Goal: Information Seeking & Learning: Learn about a topic

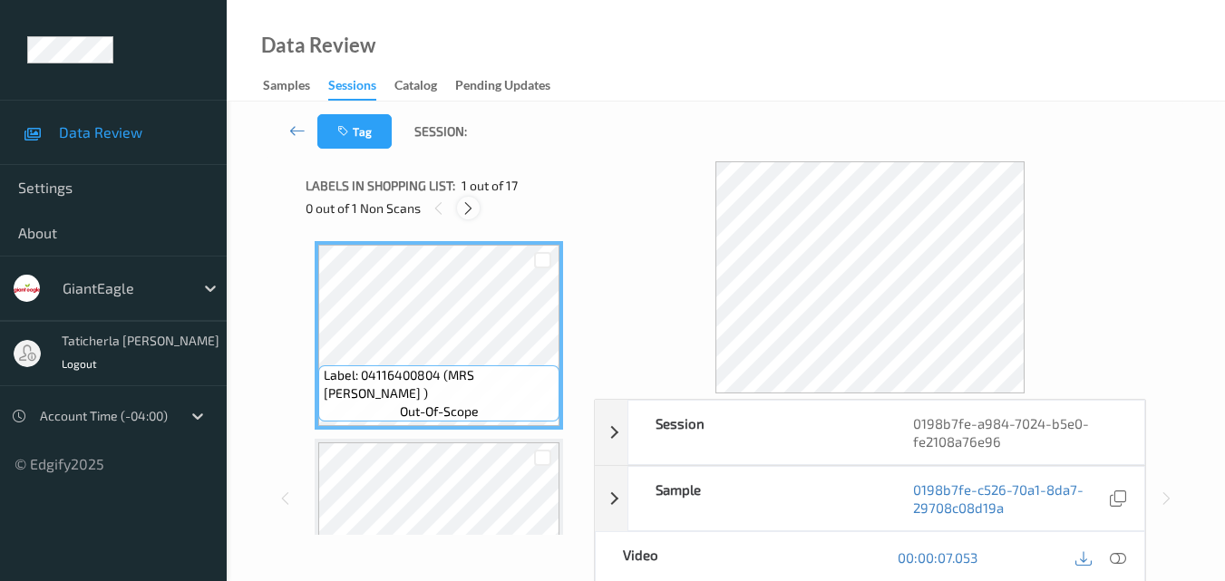
click at [470, 202] on icon at bounding box center [467, 208] width 15 height 16
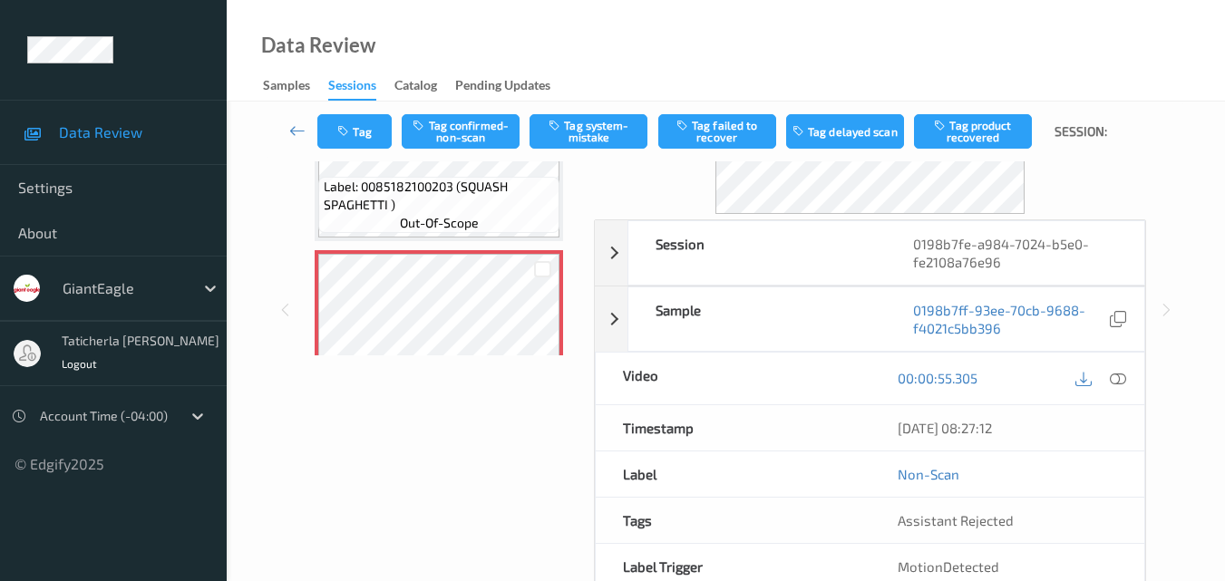
scroll to position [181, 0]
click at [1124, 372] on icon at bounding box center [1117, 376] width 16 height 16
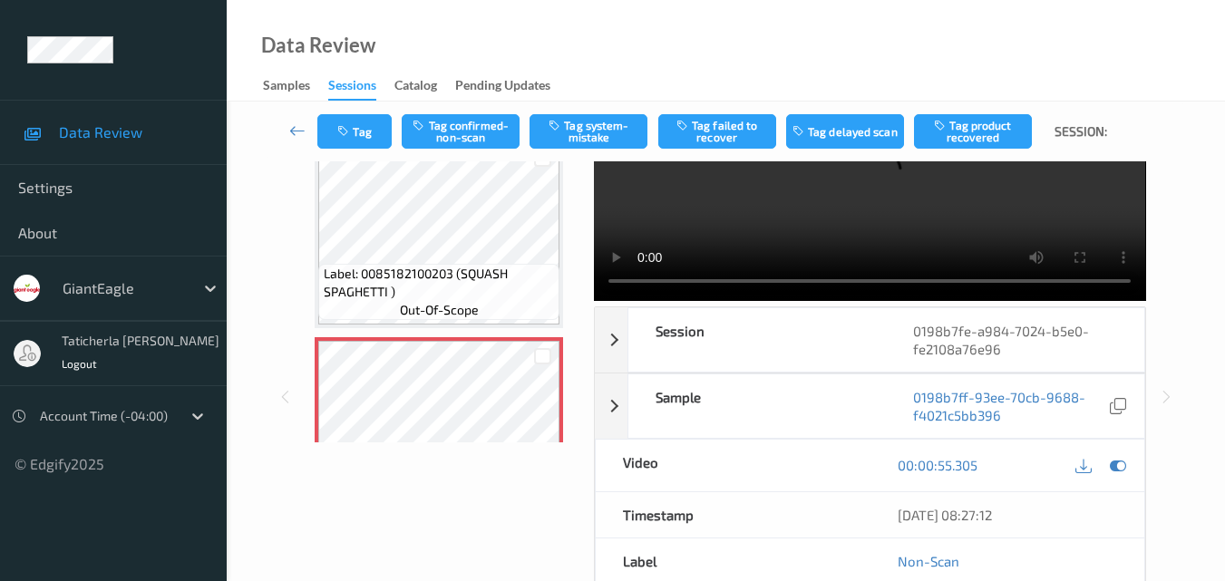
scroll to position [0, 0]
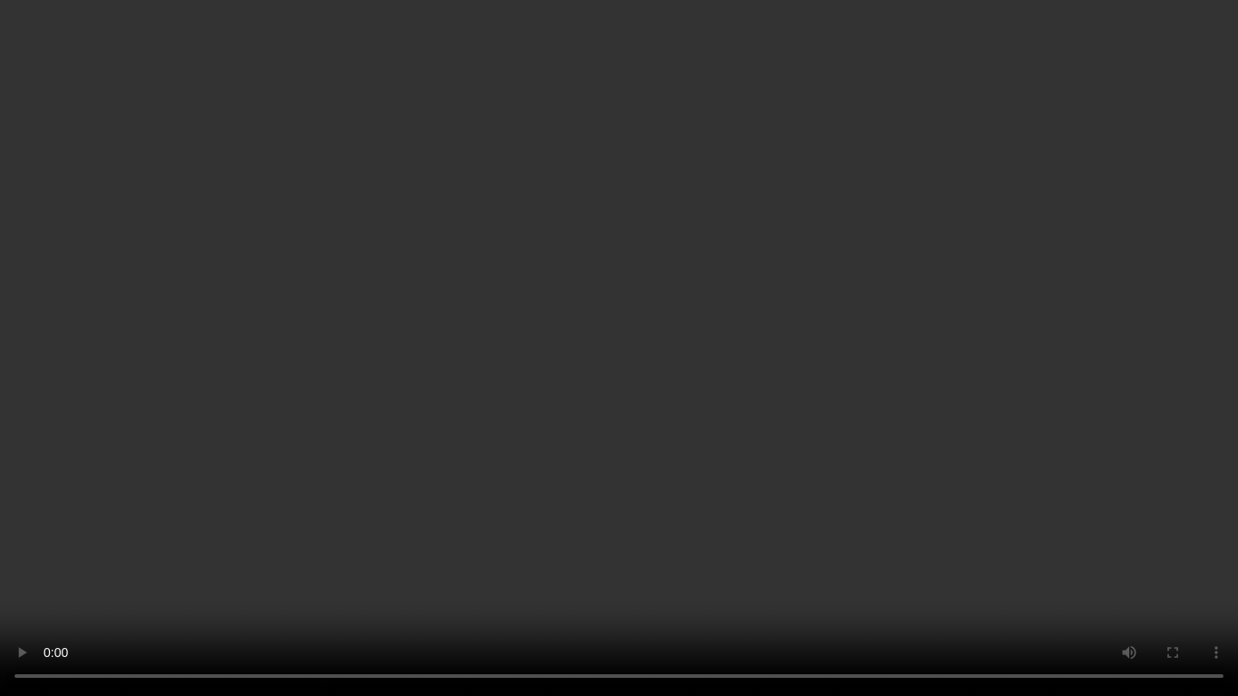
click at [406, 507] on video at bounding box center [619, 348] width 1238 height 696
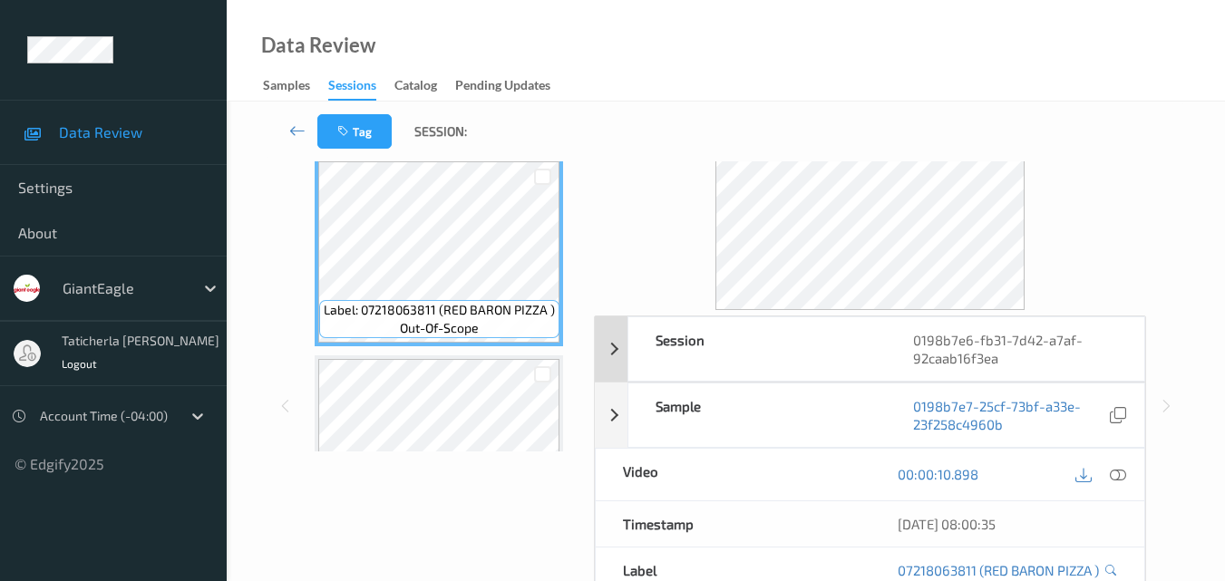
scroll to position [181, 0]
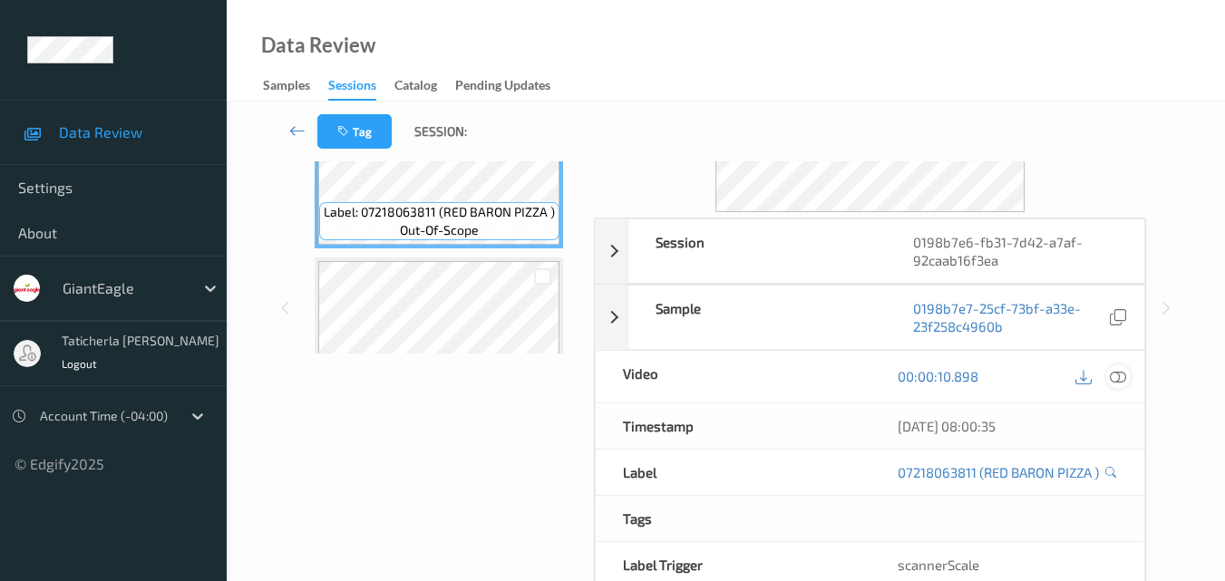
click at [1124, 371] on icon at bounding box center [1117, 376] width 16 height 16
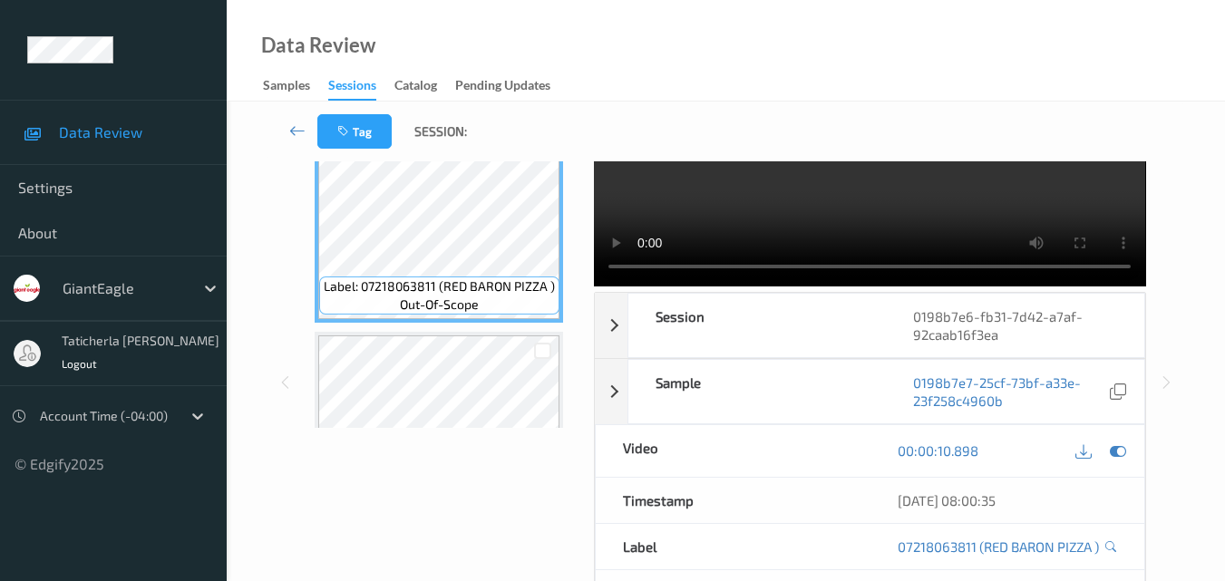
scroll to position [0, 0]
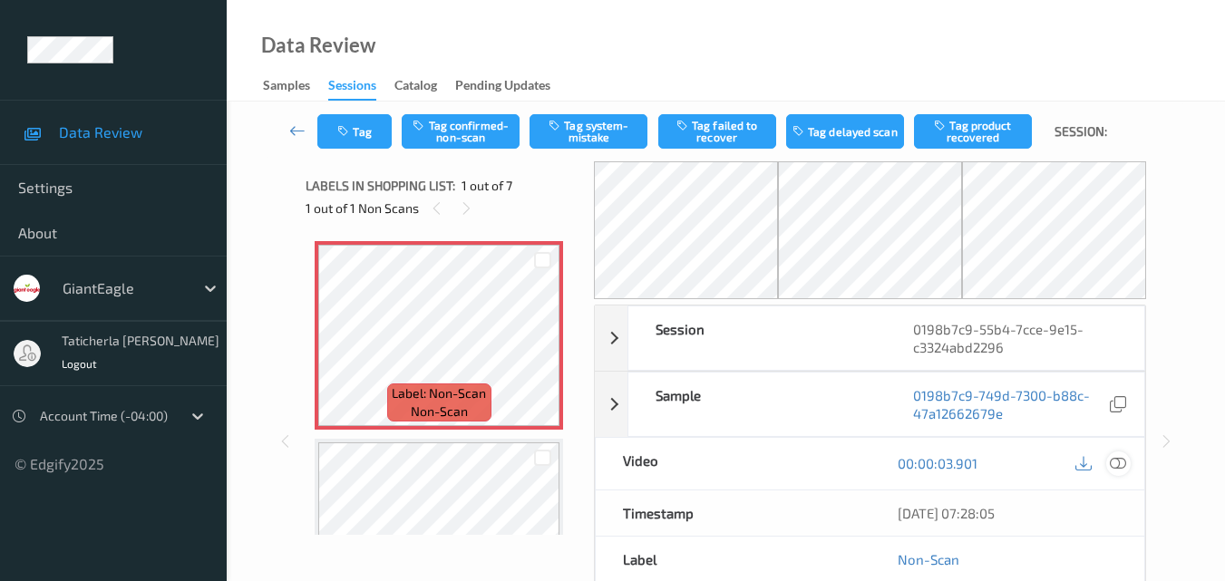
click at [1116, 468] on icon at bounding box center [1117, 463] width 16 height 16
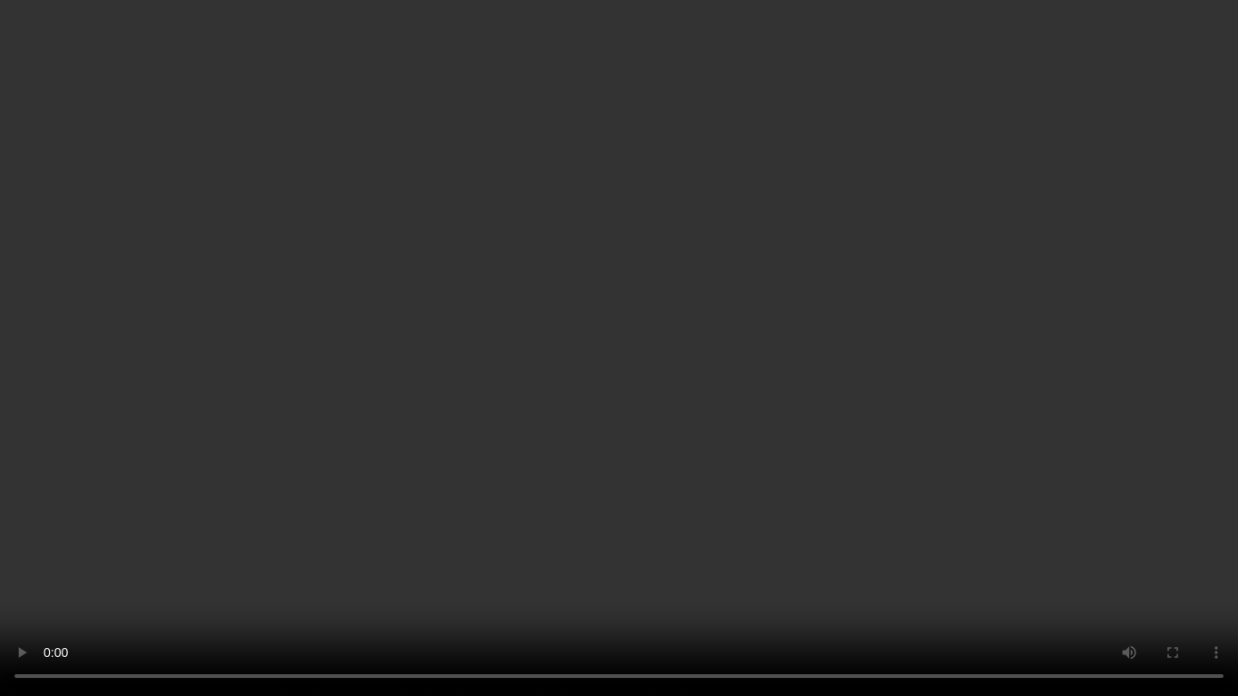
click at [759, 530] on video at bounding box center [619, 348] width 1238 height 696
click at [677, 493] on video at bounding box center [619, 348] width 1238 height 696
click at [944, 154] on video at bounding box center [619, 348] width 1238 height 696
click at [641, 427] on video at bounding box center [619, 348] width 1238 height 696
click at [551, 435] on video at bounding box center [619, 348] width 1238 height 696
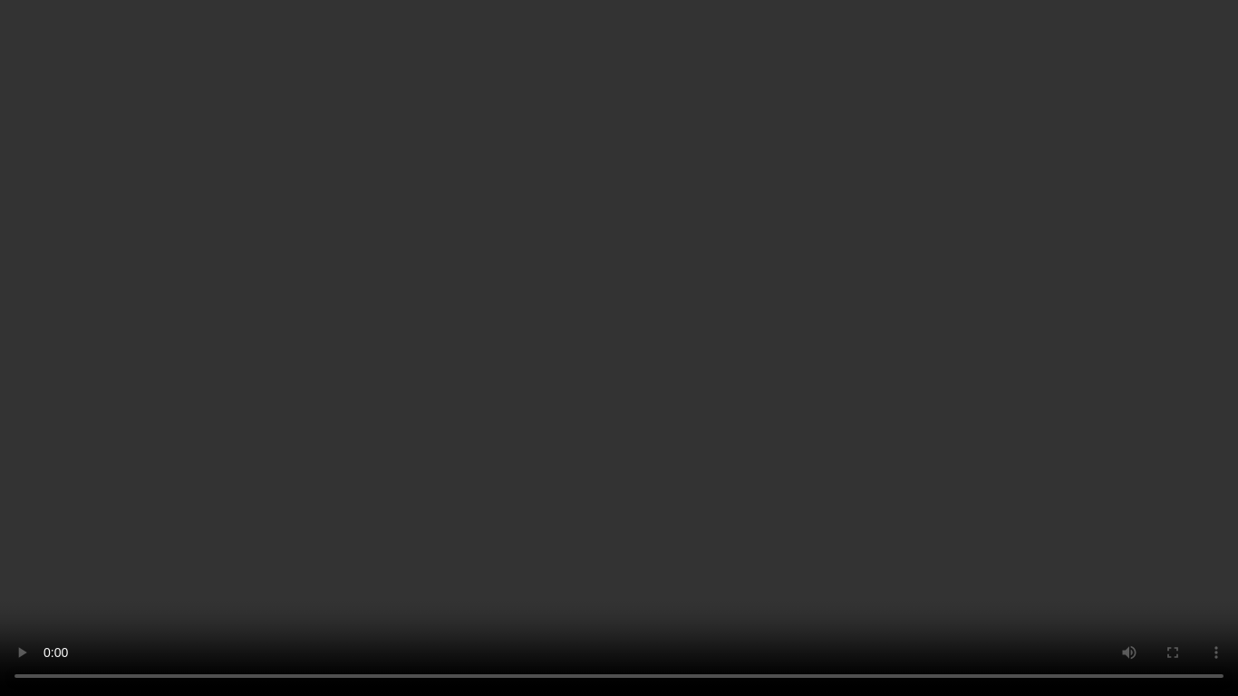
click at [554, 361] on video at bounding box center [619, 348] width 1238 height 696
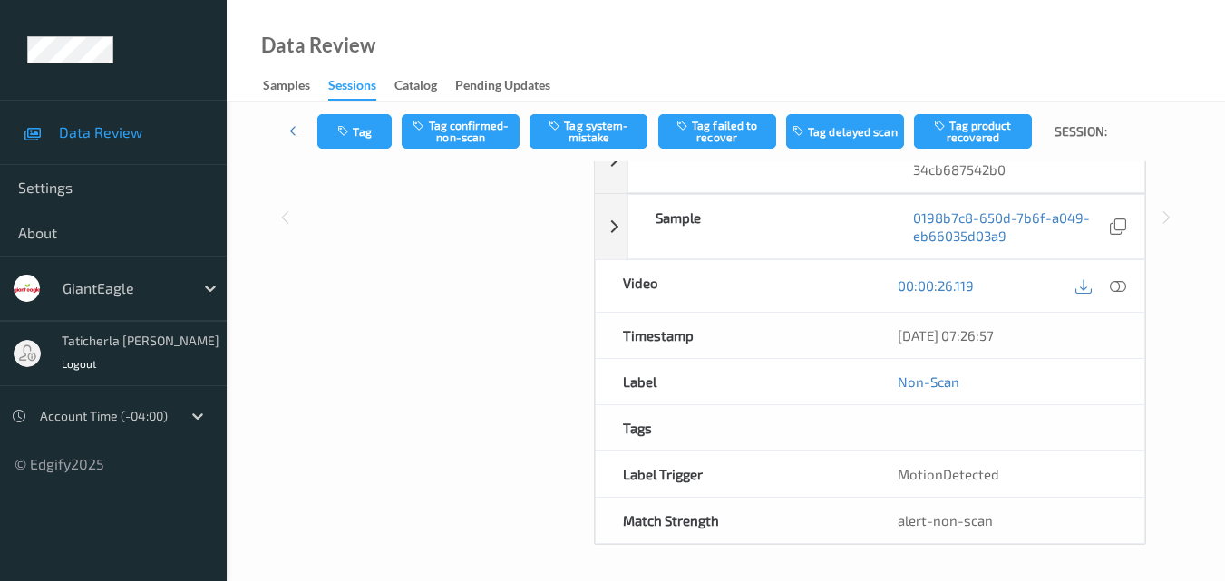
scroll to position [91, 0]
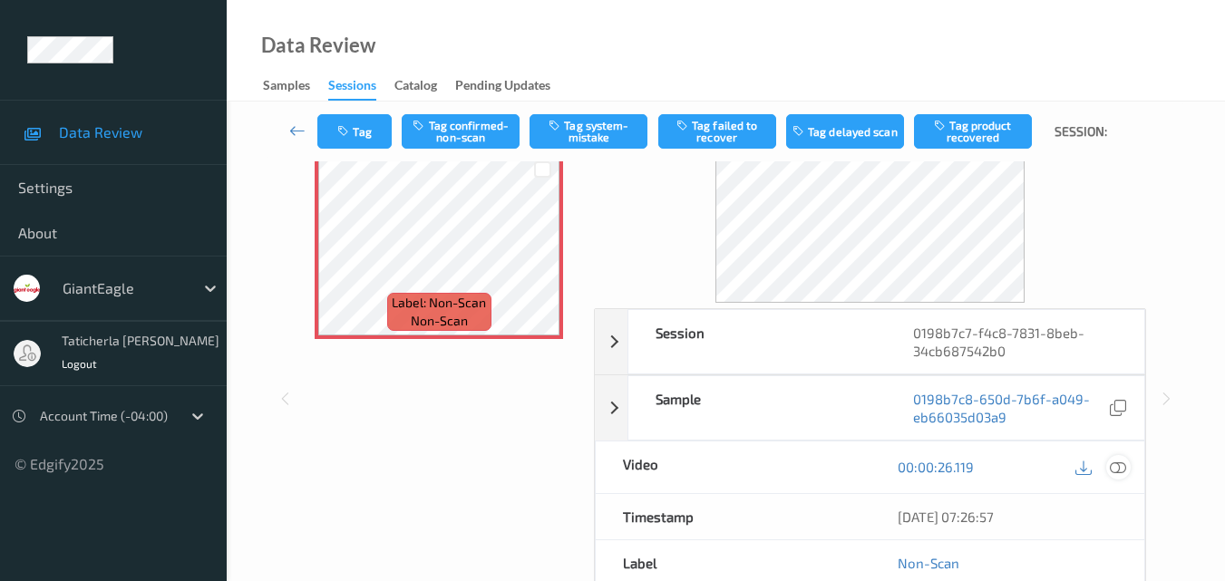
click at [1119, 472] on icon at bounding box center [1117, 467] width 16 height 16
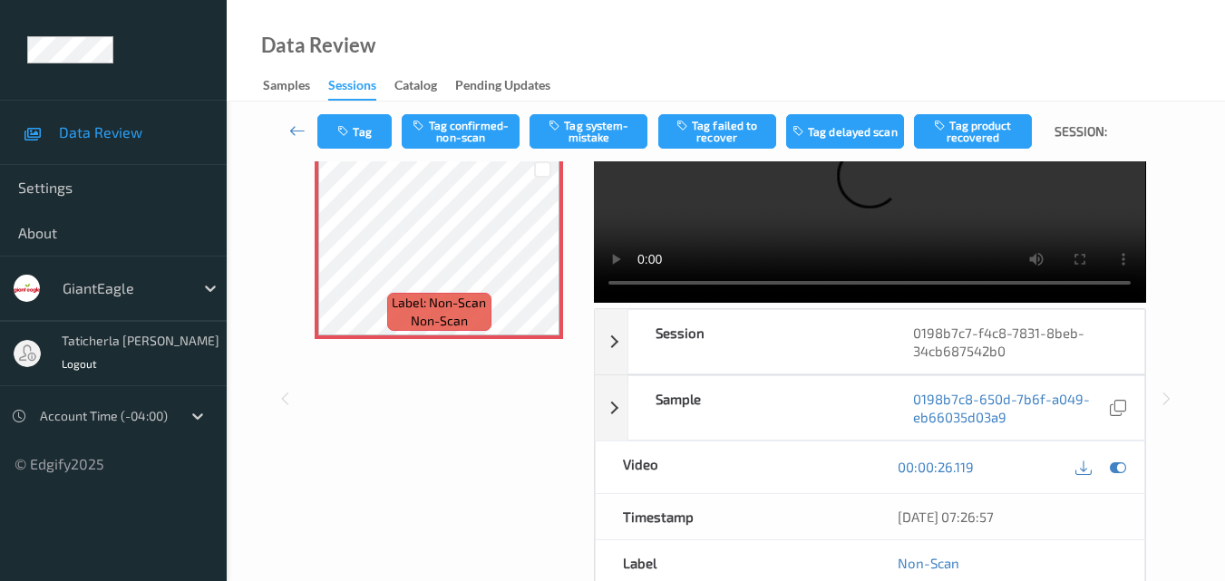
scroll to position [0, 0]
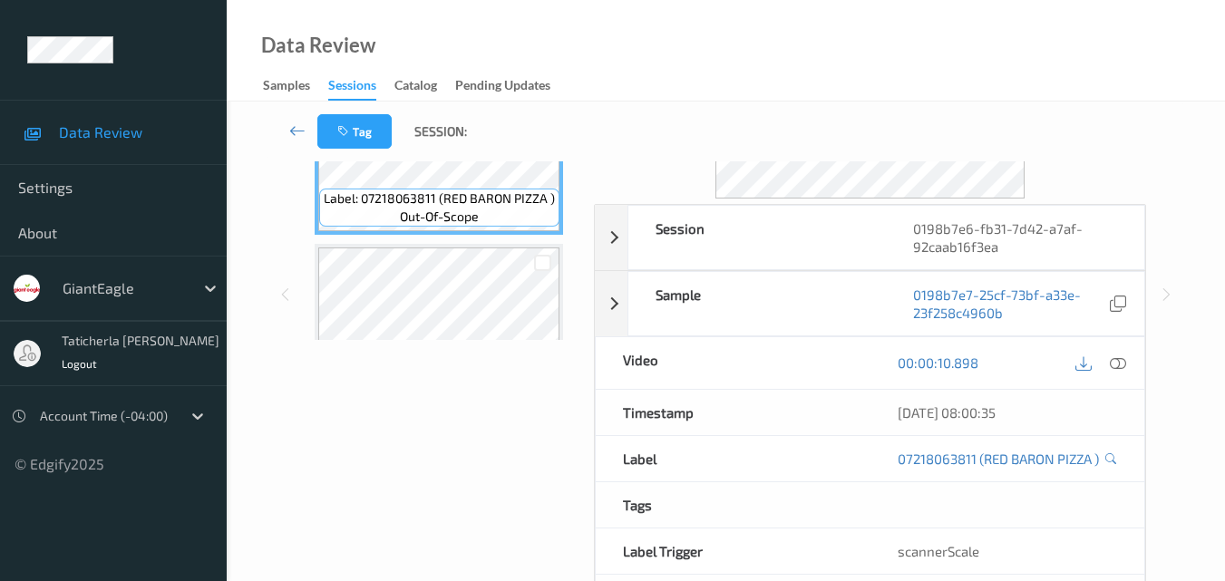
scroll to position [91, 0]
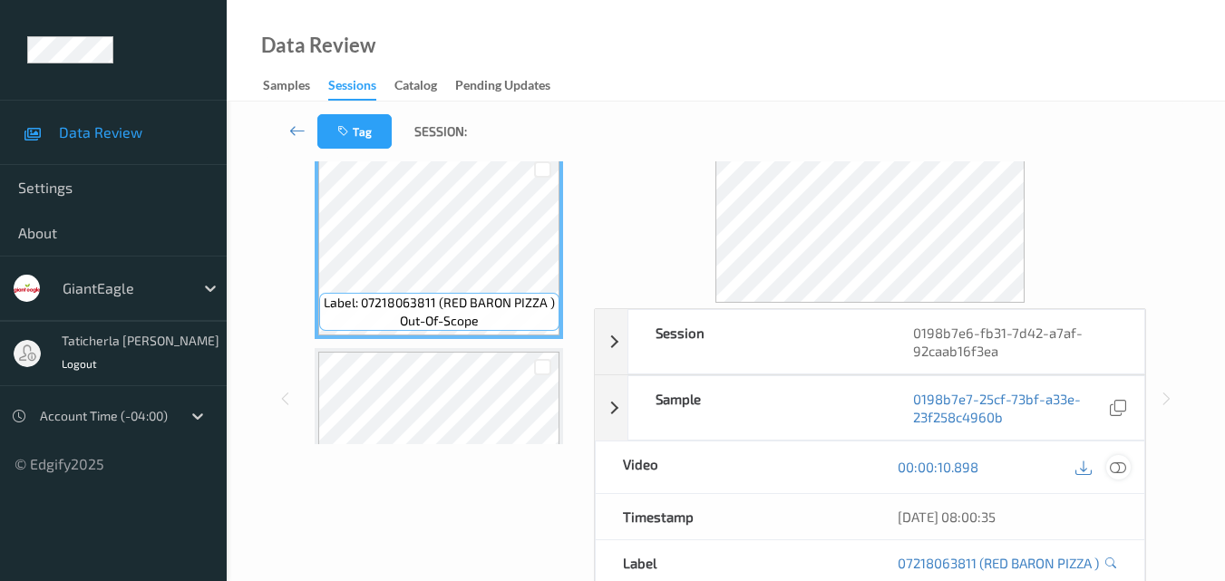
click at [1124, 463] on icon at bounding box center [1117, 467] width 16 height 16
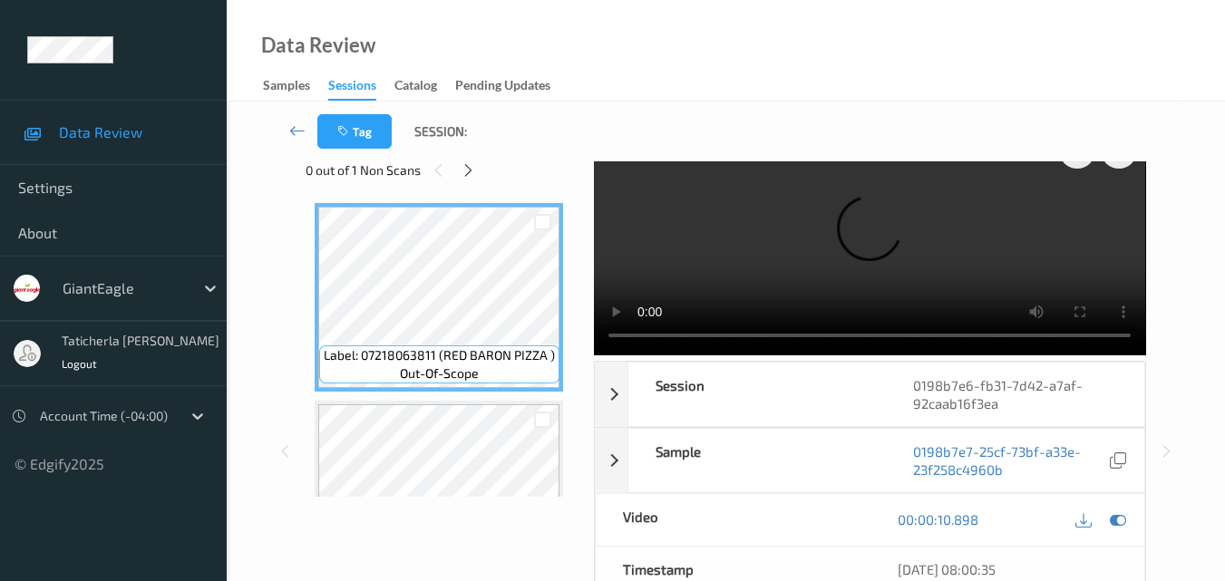
scroll to position [0, 0]
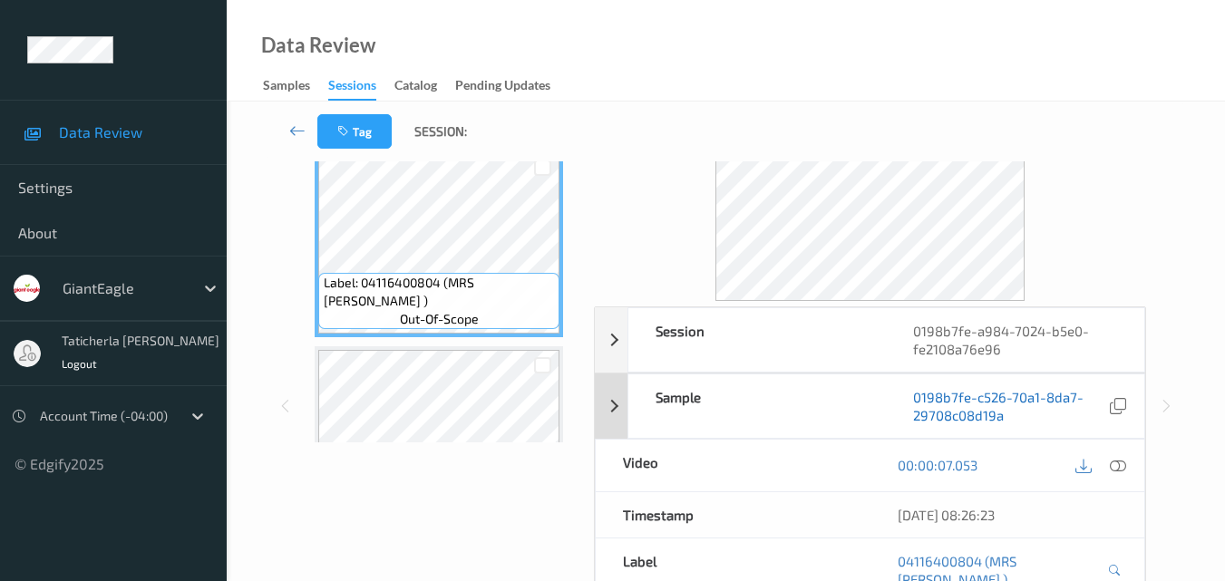
scroll to position [181, 0]
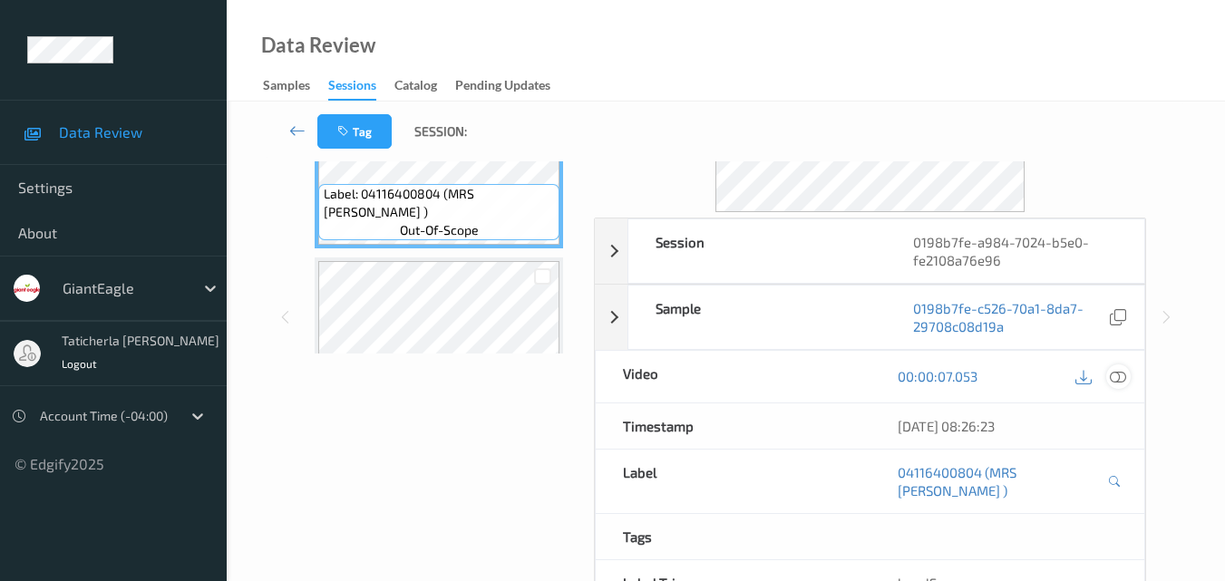
click at [1123, 378] on icon at bounding box center [1117, 376] width 16 height 16
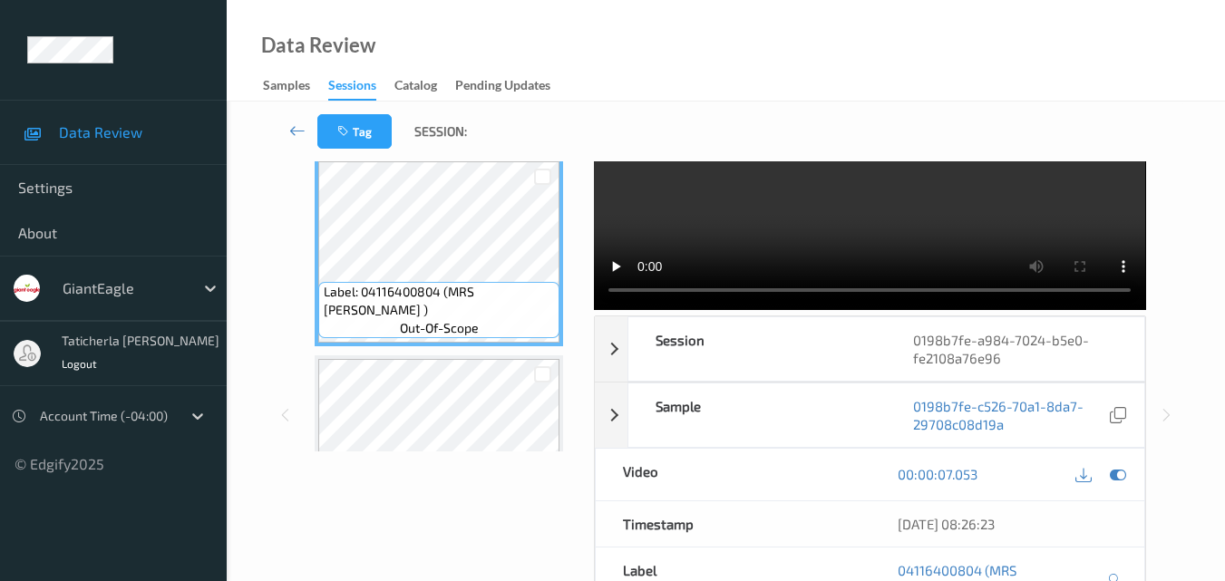
scroll to position [0, 0]
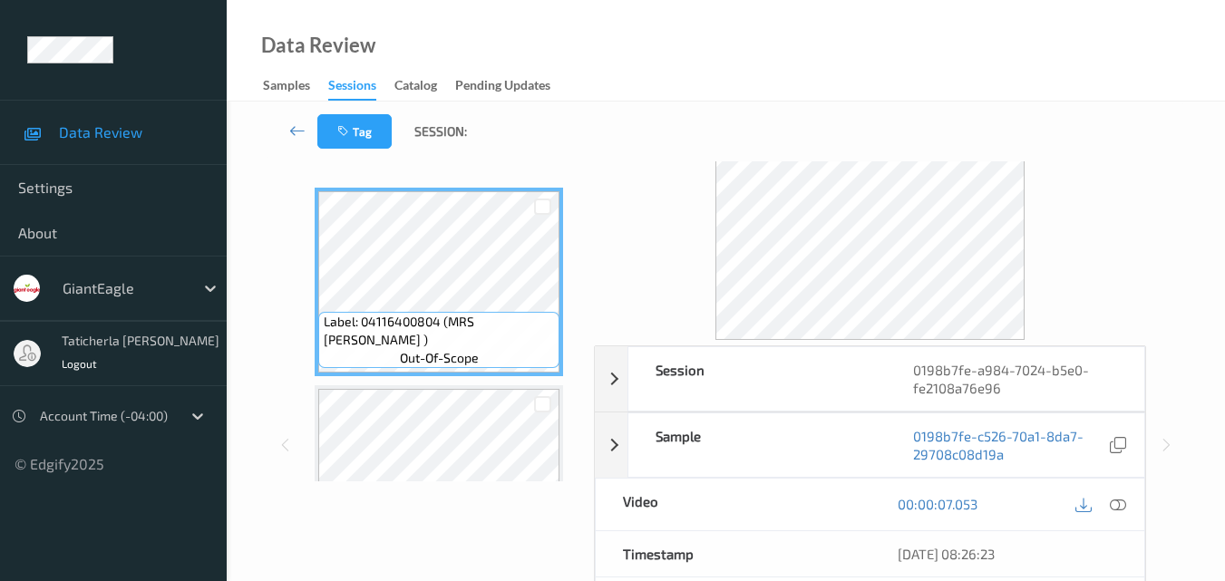
scroll to position [91, 0]
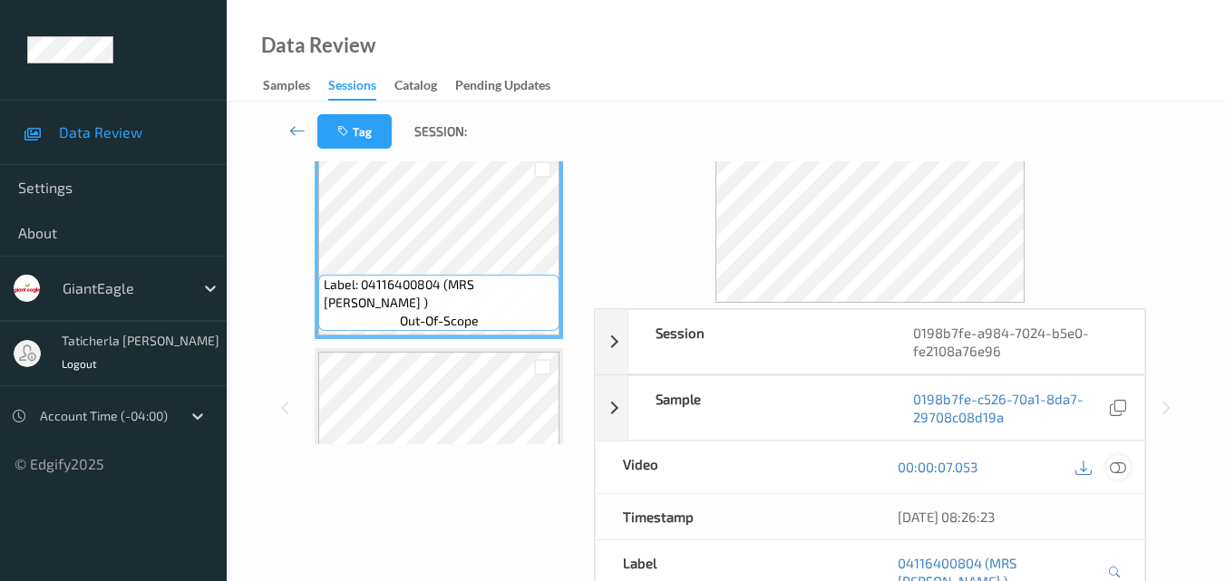
click at [1123, 467] on icon at bounding box center [1117, 467] width 16 height 16
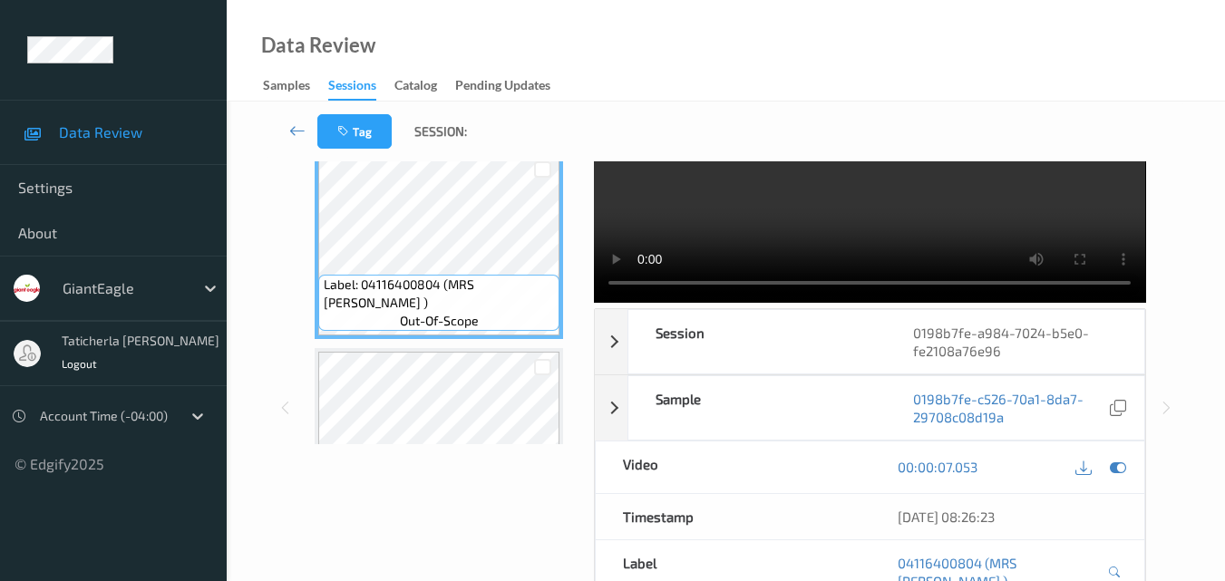
scroll to position [0, 0]
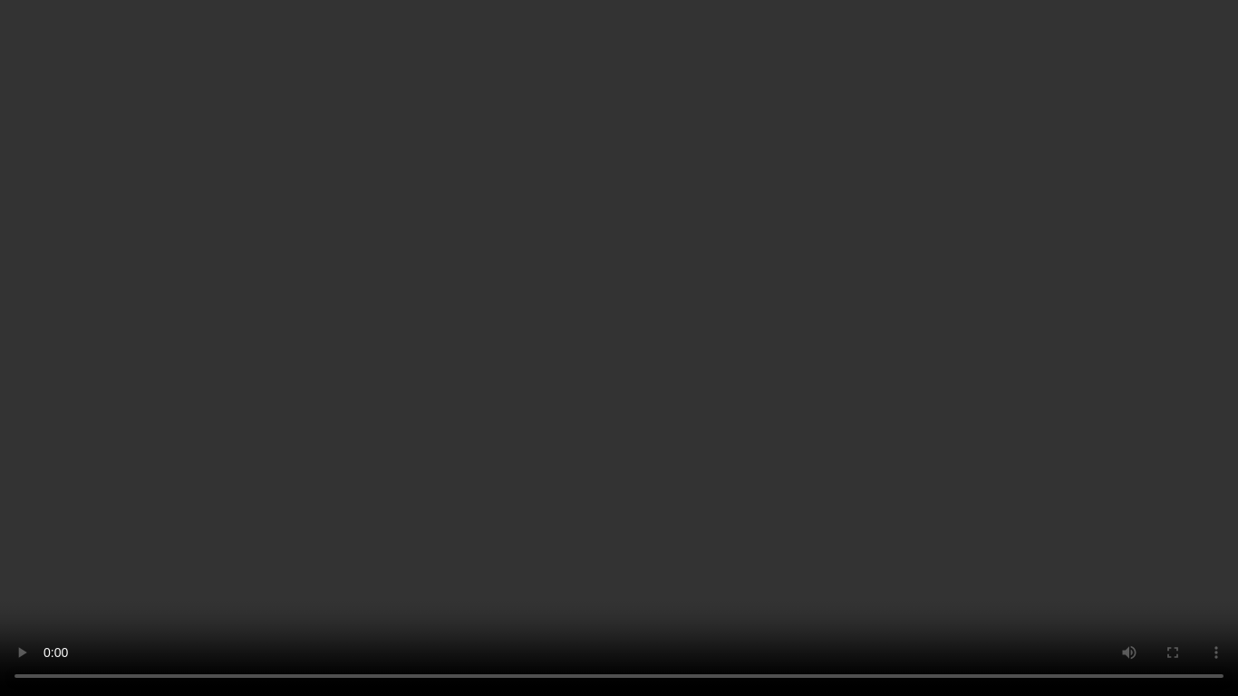
click at [772, 261] on video at bounding box center [619, 348] width 1238 height 696
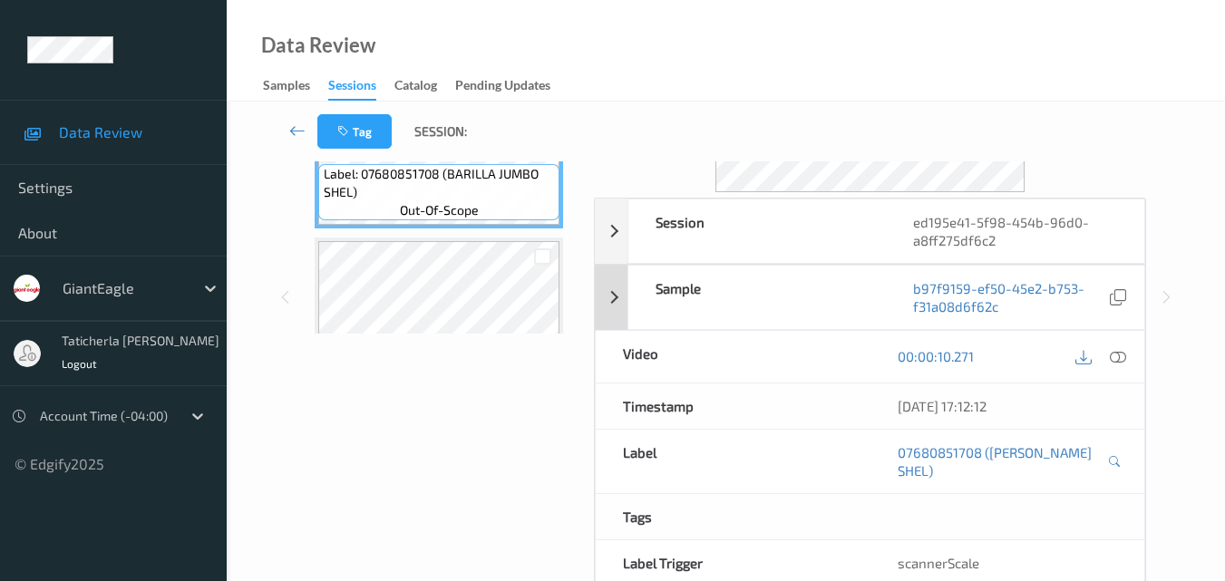
scroll to position [91, 0]
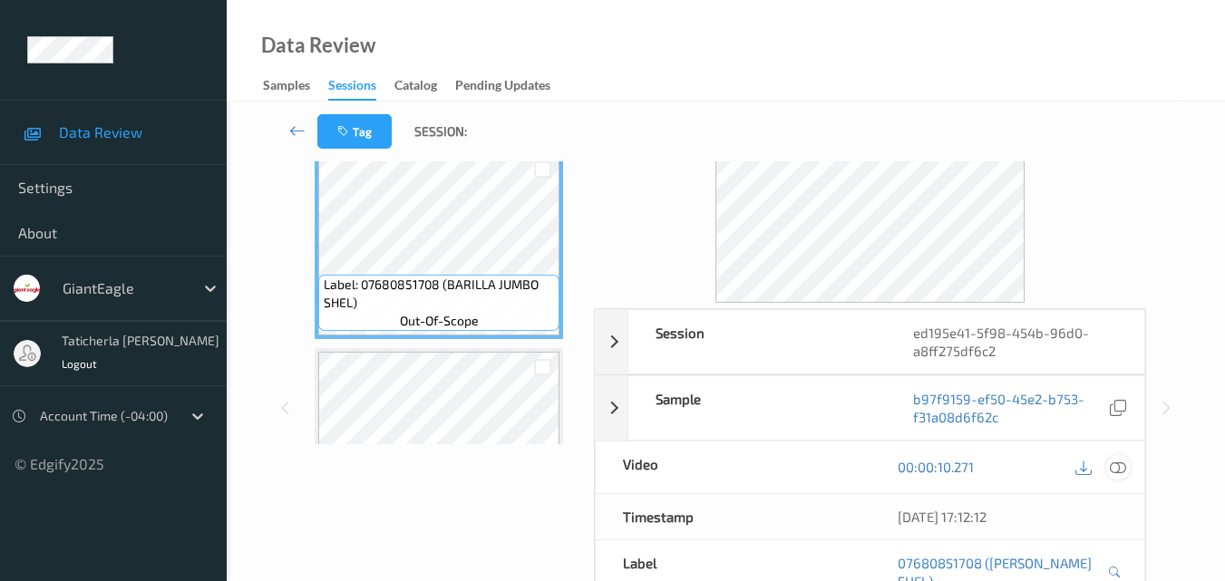
click at [1121, 464] on icon at bounding box center [1117, 467] width 16 height 16
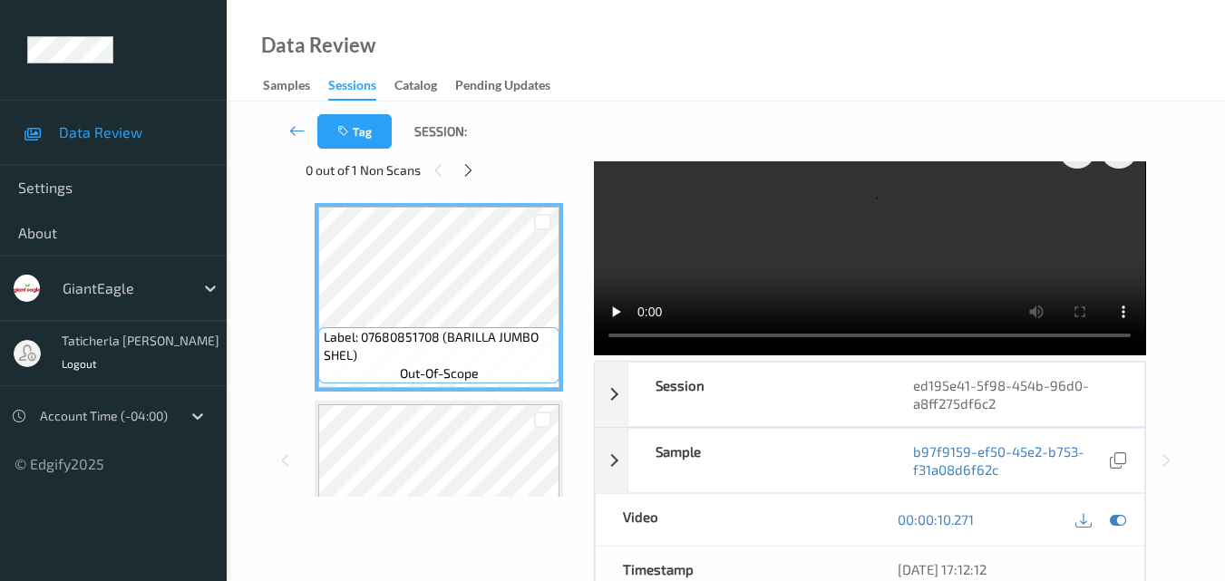
scroll to position [0, 0]
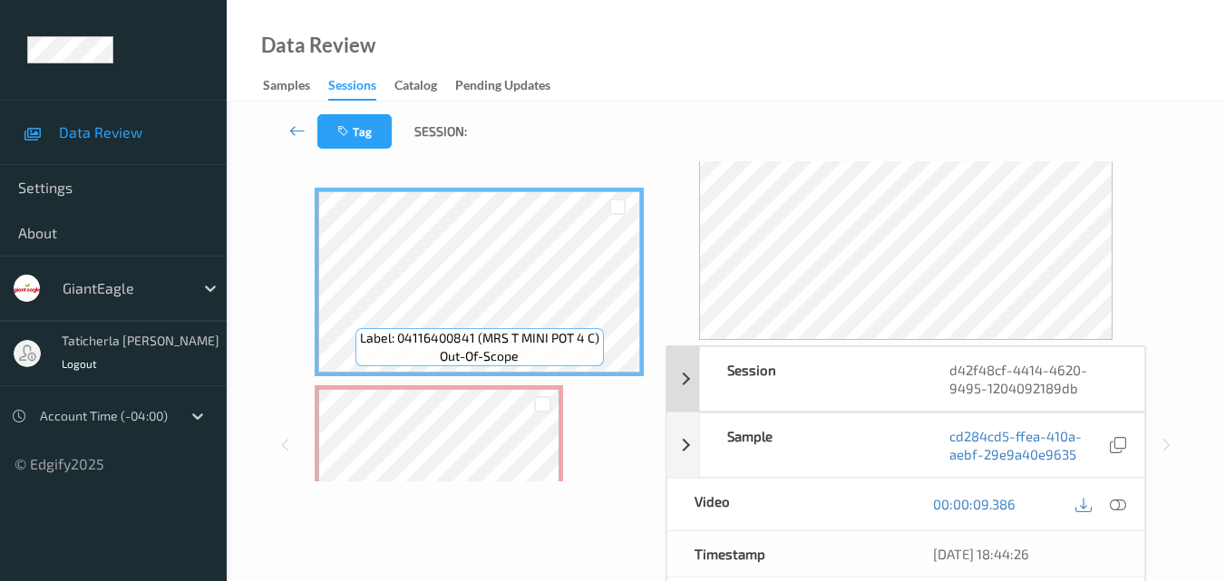
scroll to position [91, 0]
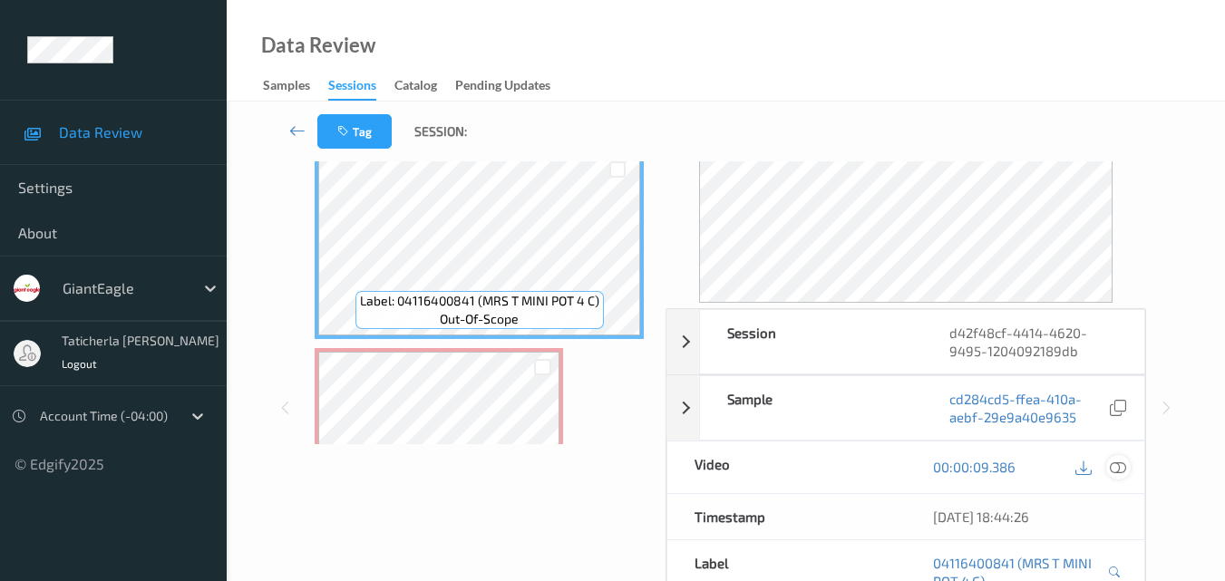
click at [1119, 468] on icon at bounding box center [1117, 467] width 16 height 16
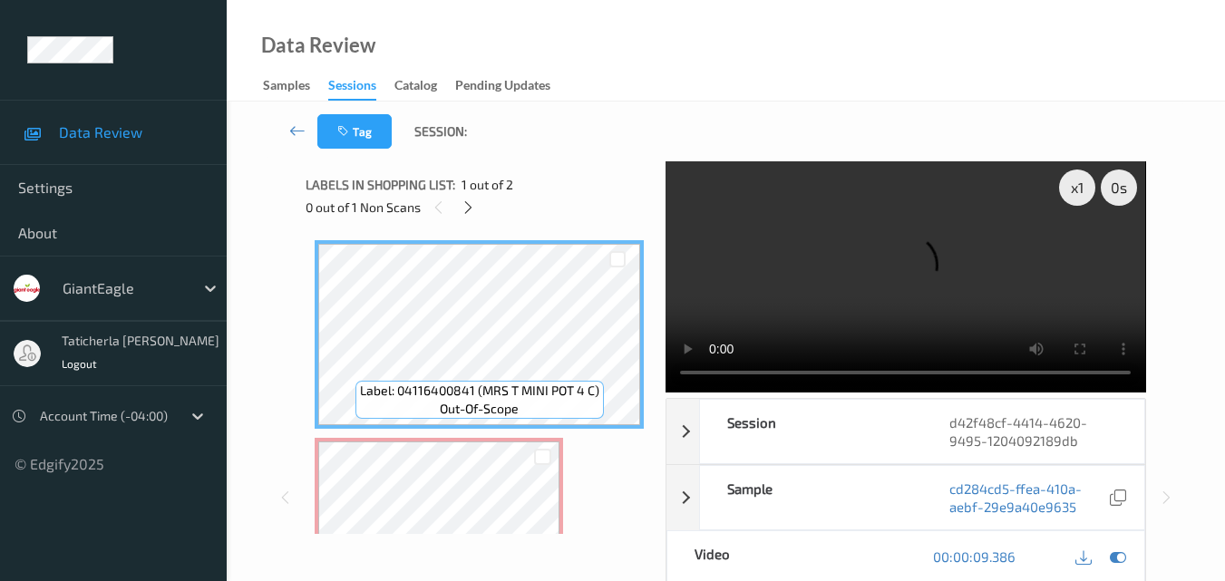
scroll to position [0, 0]
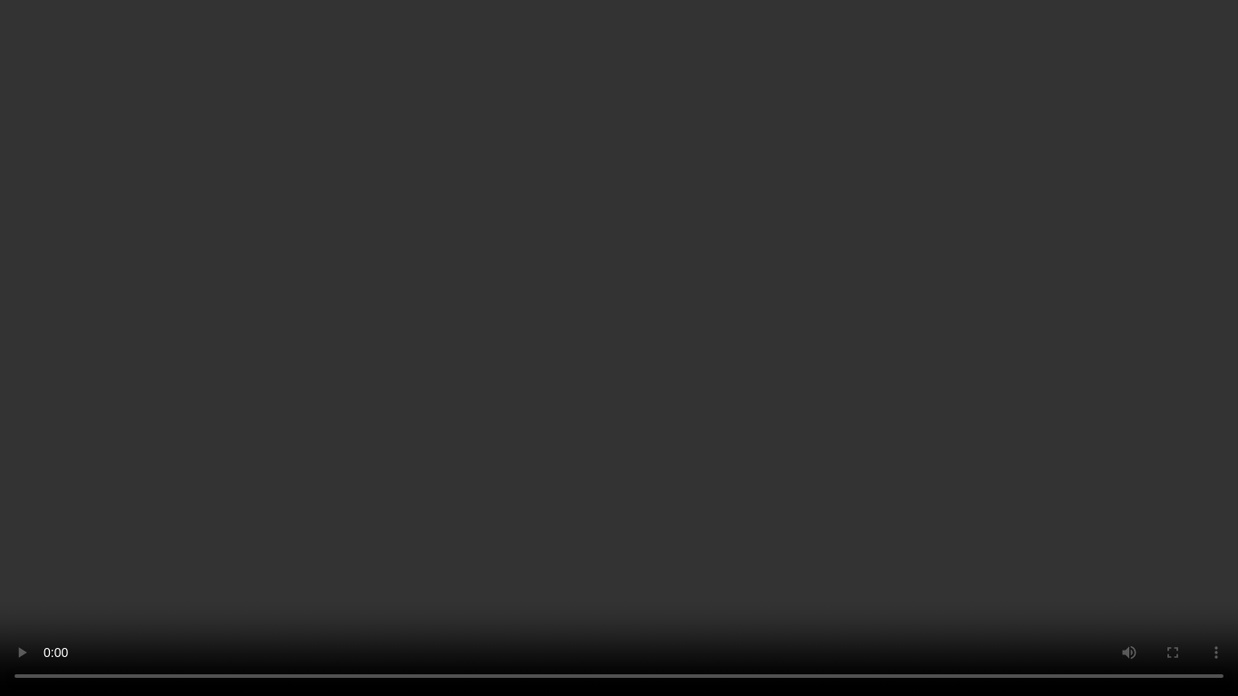
click at [15, 580] on video at bounding box center [619, 348] width 1238 height 696
